Goal: Task Accomplishment & Management: Use online tool/utility

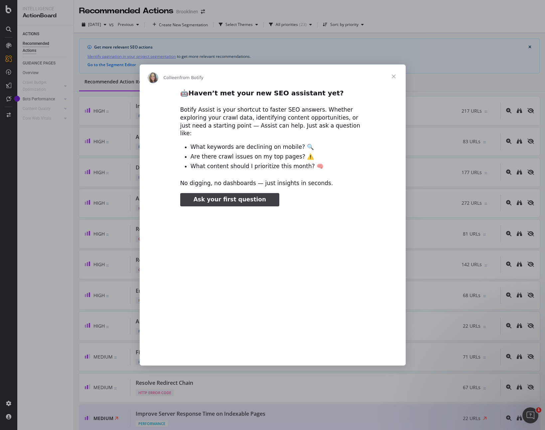
type input "78573"
click at [390, 80] on span "Close" at bounding box center [393, 76] width 24 height 24
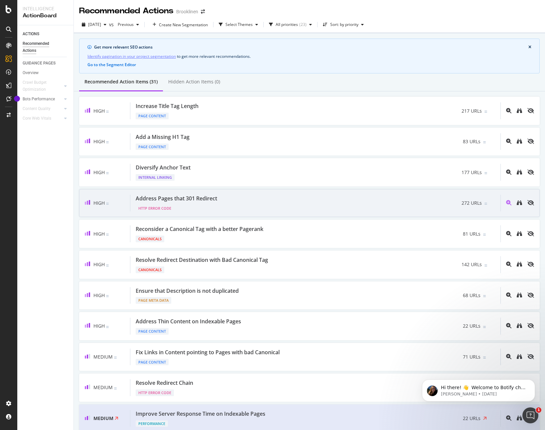
click at [261, 205] on div "Address Pages that 301 Redirect HTTP Error Code 272 URLs" at bounding box center [315, 203] width 370 height 17
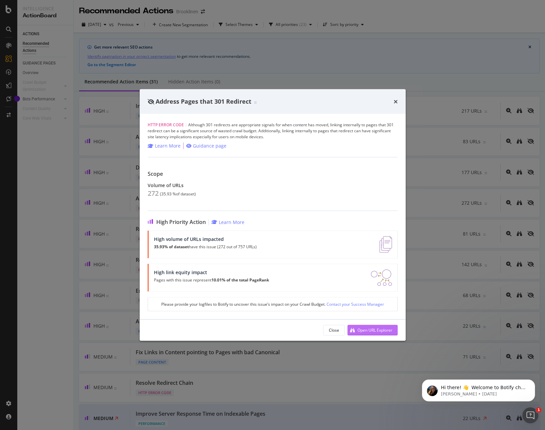
click at [363, 329] on div "Open URL Explorer" at bounding box center [374, 330] width 35 height 6
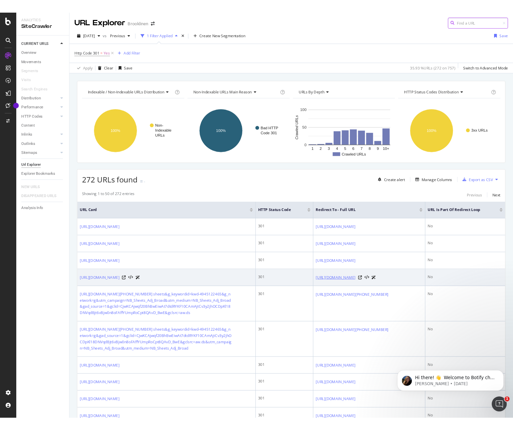
scroll to position [0, 6]
